Goal: Transaction & Acquisition: Subscribe to service/newsletter

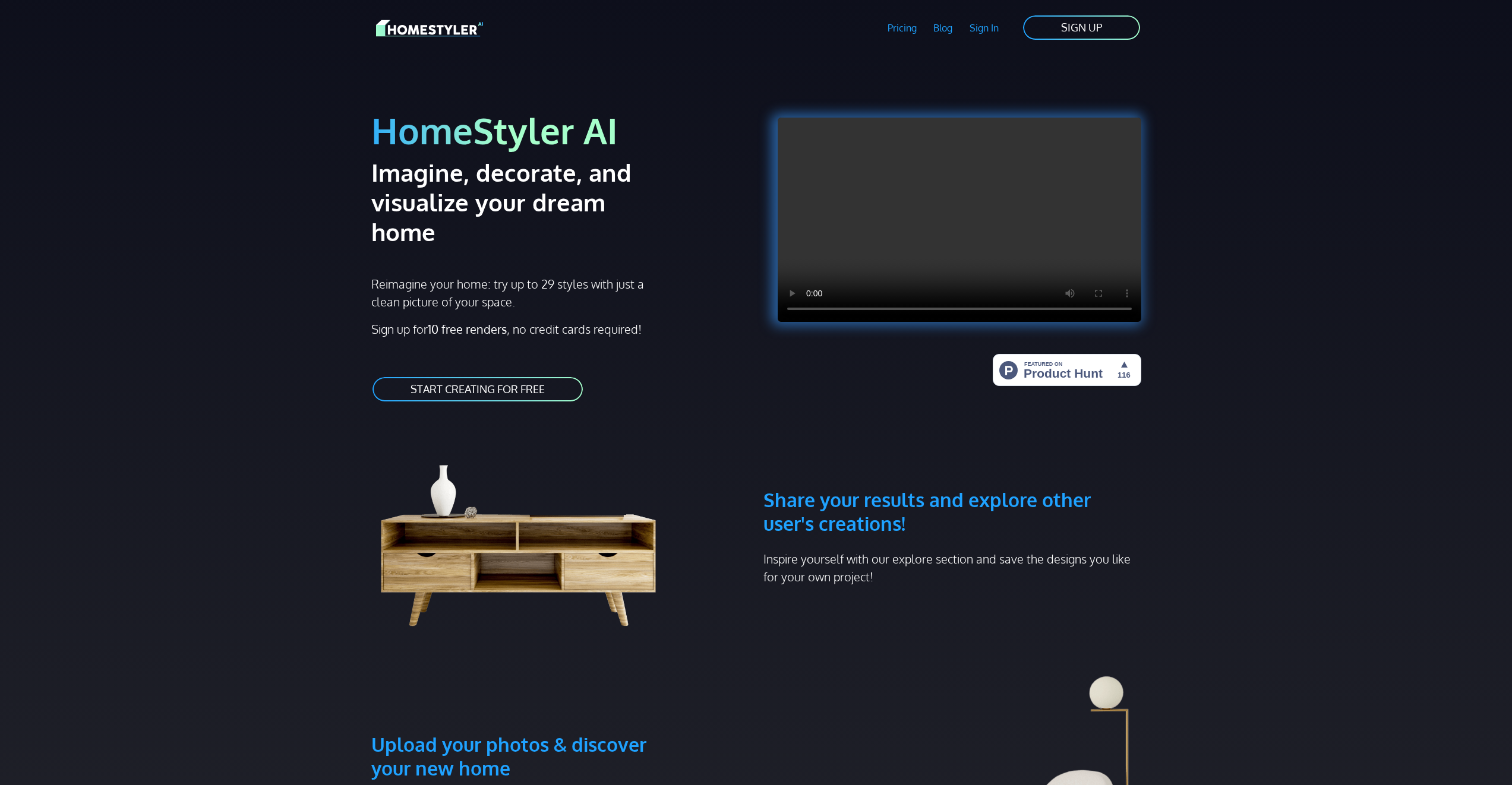
click at [1080, 27] on link "SIGN UP" at bounding box center [1081, 27] width 119 height 27
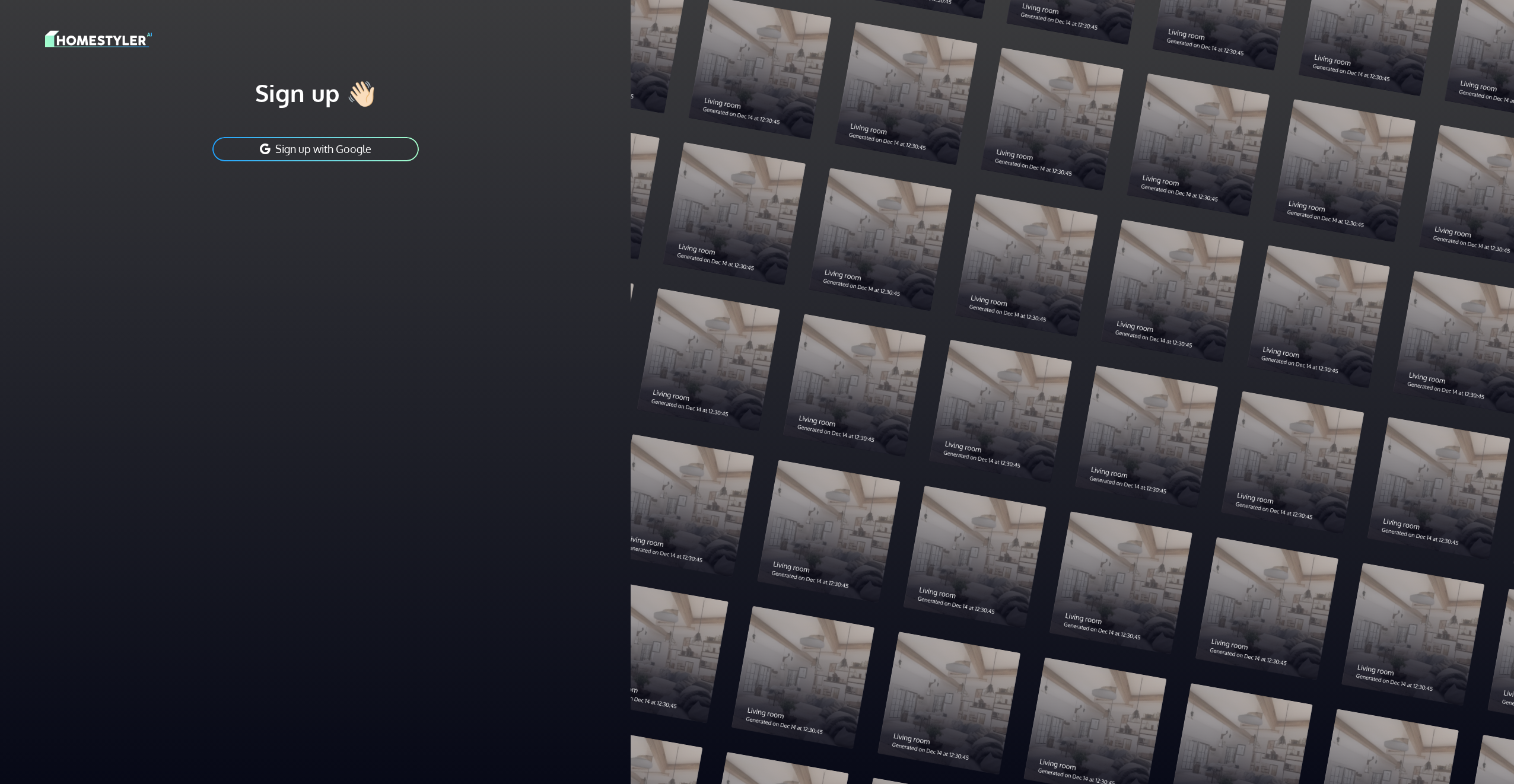
click at [350, 153] on button "Sign up with Google" at bounding box center [316, 149] width 209 height 27
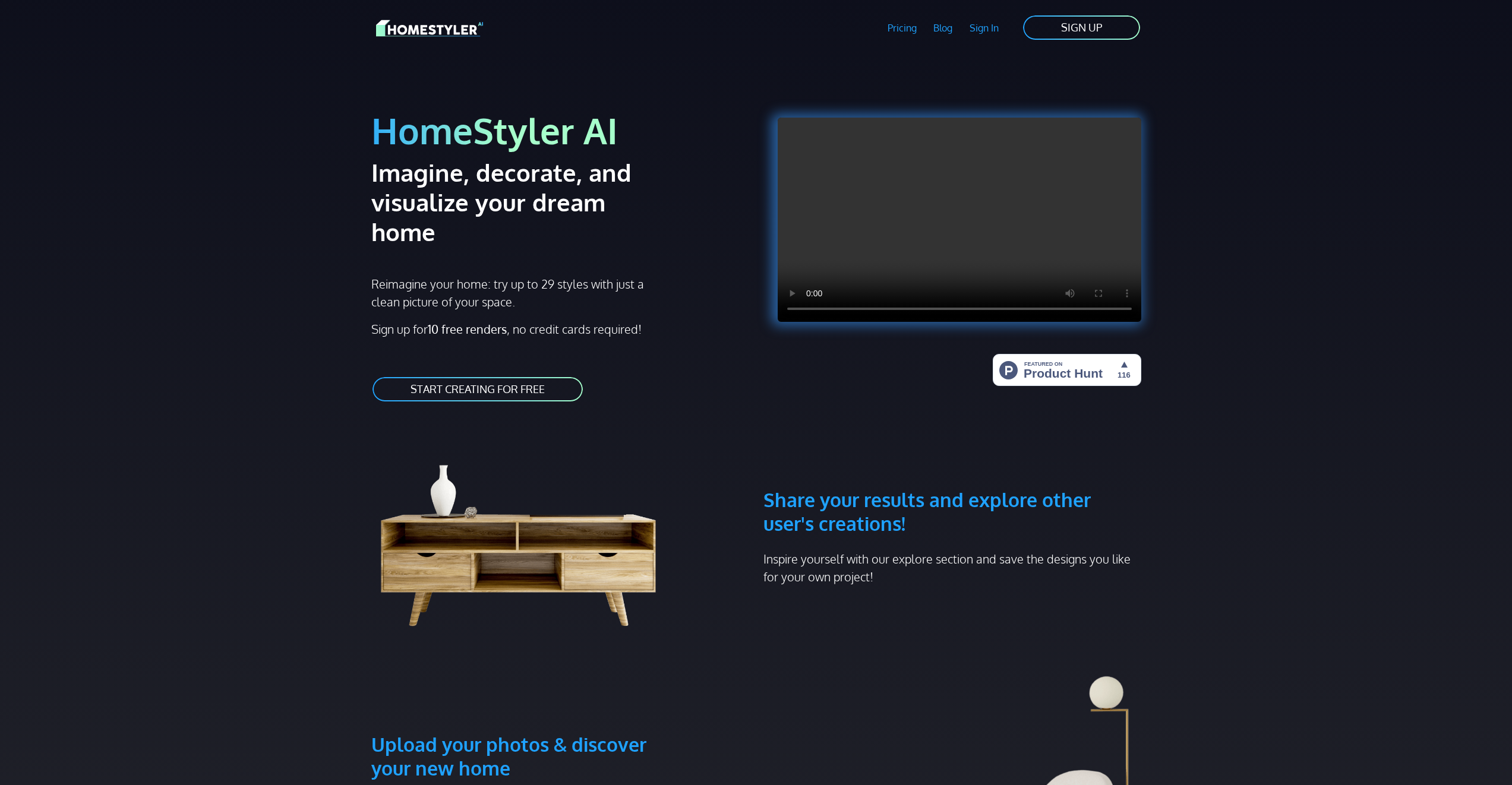
click at [453, 376] on link "START CREATING FOR FREE" at bounding box center [478, 389] width 213 height 27
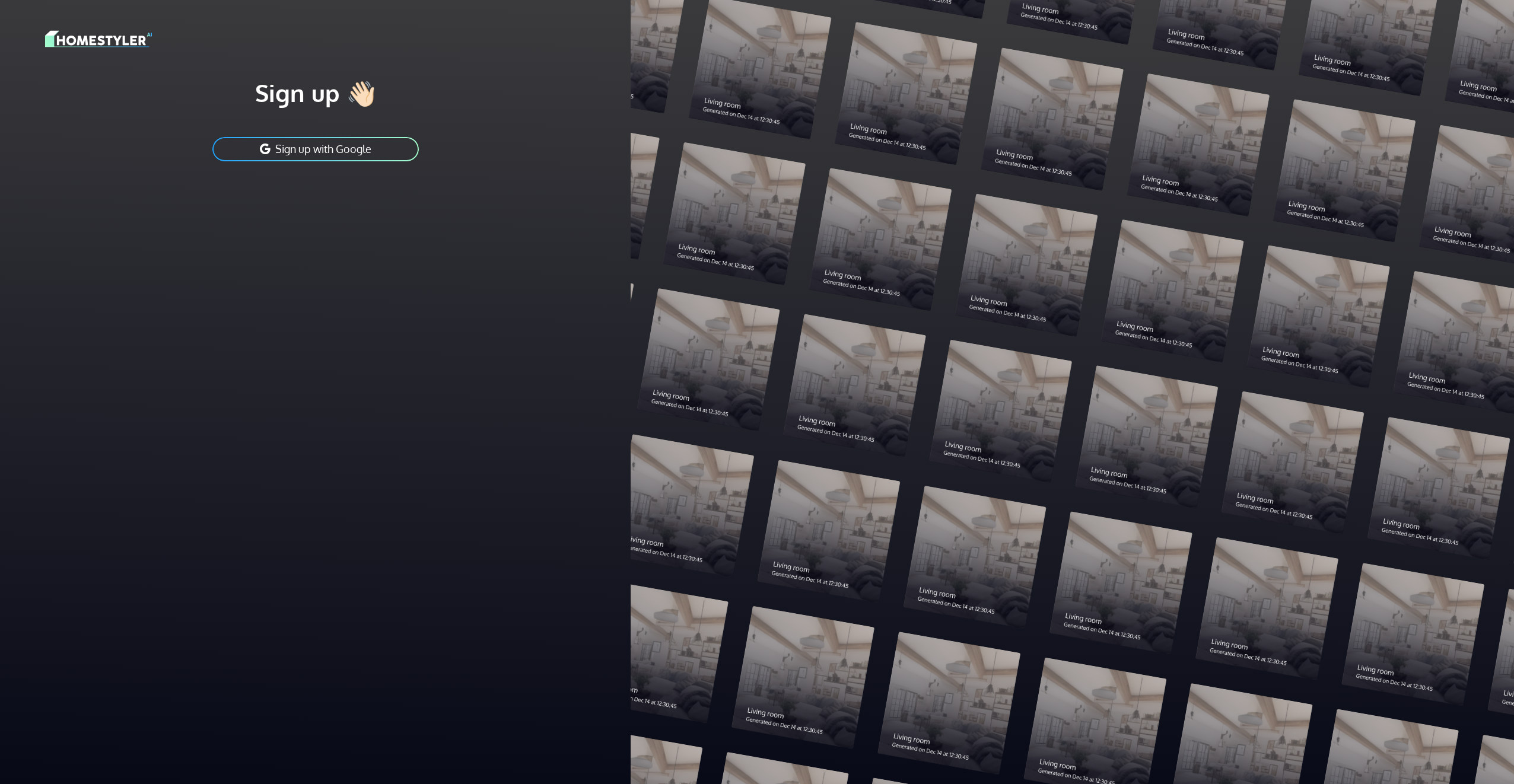
click at [378, 145] on button "Sign up with Google" at bounding box center [316, 149] width 209 height 27
click at [303, 154] on button "Sign up with Google" at bounding box center [316, 149] width 209 height 27
